Goal: Task Accomplishment & Management: Use online tool/utility

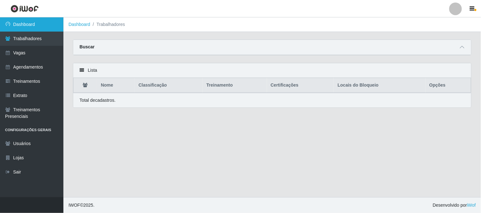
click at [44, 24] on link "Dashboard" at bounding box center [31, 24] width 63 height 14
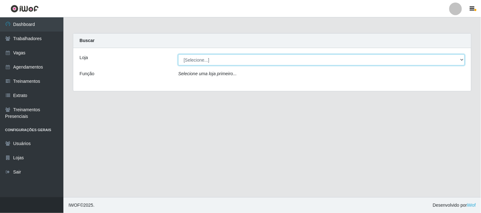
click at [264, 64] on select "[Selecione...] Sapore D'italia" at bounding box center [321, 59] width 286 height 11
select select "266"
click at [178, 54] on select "[Selecione...] Sapore D'italia" at bounding box center [321, 59] width 286 height 11
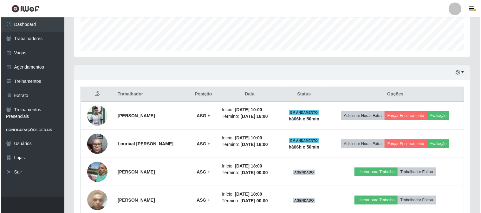
scroll to position [207, 0]
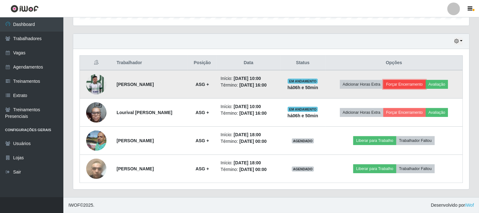
click at [405, 86] on button "Forçar Encerramento" at bounding box center [404, 84] width 42 height 9
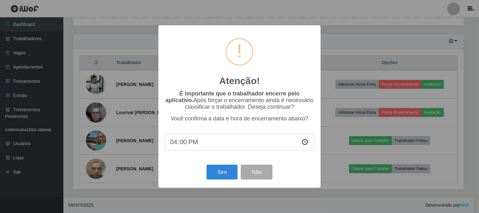
scroll to position [131, 392]
click at [221, 178] on button "Sim" at bounding box center [222, 172] width 31 height 15
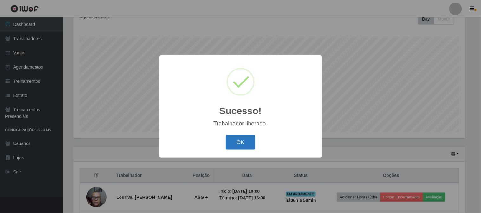
click at [245, 147] on button "OK" at bounding box center [240, 142] width 29 height 15
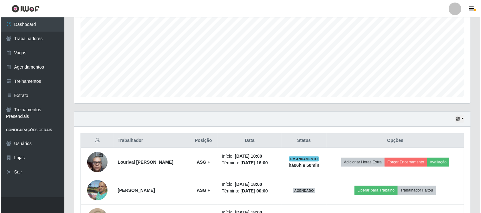
scroll to position [179, 0]
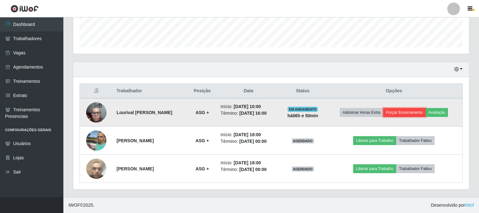
click at [411, 117] on button "Forçar Encerramento" at bounding box center [404, 112] width 42 height 9
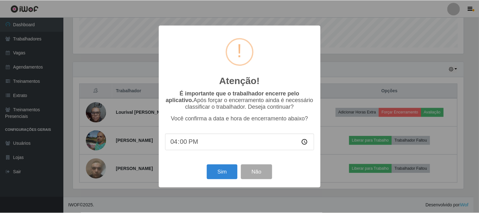
scroll to position [131, 392]
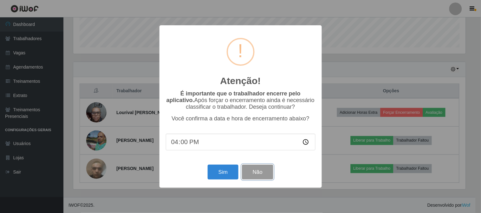
click at [258, 173] on button "Não" at bounding box center [257, 172] width 31 height 15
click at [258, 173] on div "Atenção! × É importante que o trabalhador encerre pelo aplicativo. Após forçar …" at bounding box center [240, 106] width 162 height 162
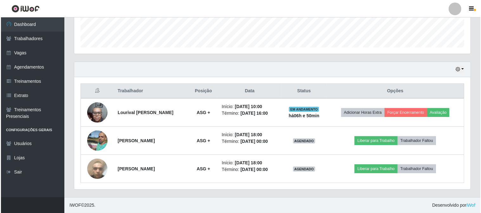
scroll to position [131, 396]
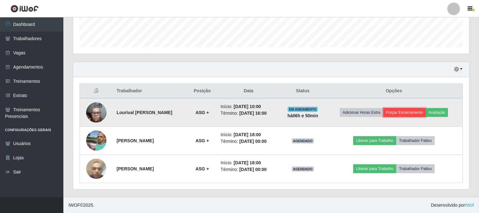
click at [399, 111] on button "Forçar Encerramento" at bounding box center [404, 112] width 42 height 9
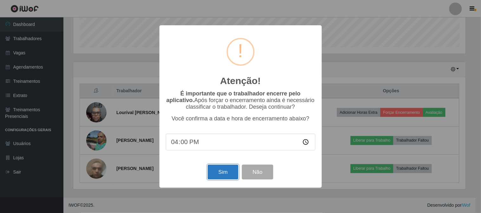
click at [223, 174] on button "Sim" at bounding box center [222, 172] width 31 height 15
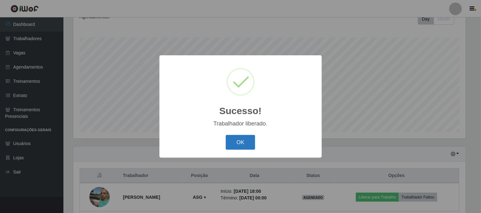
click at [248, 144] on button "OK" at bounding box center [240, 142] width 29 height 15
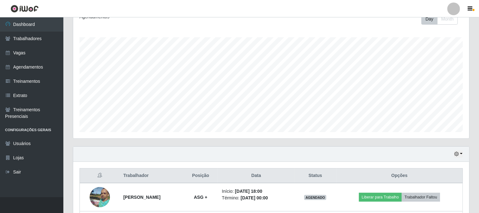
scroll to position [151, 0]
